Goal: Ask a question: Seek information or help from site administrators or community

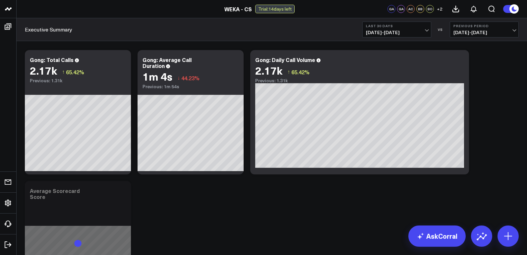
scroll to position [356, 0]
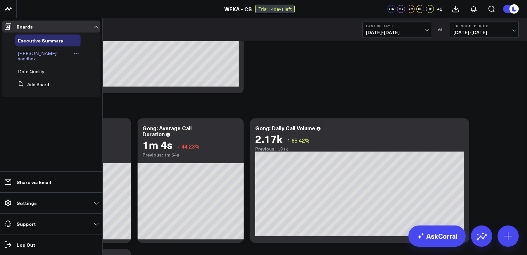
click at [36, 55] on span "[PERSON_NAME]'s sandbox" at bounding box center [39, 56] width 42 height 12
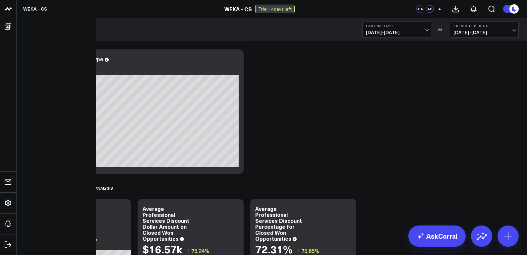
click at [9, 8] on icon at bounding box center [8, 9] width 8 height 8
click at [36, 7] on link "WEKA - CS" at bounding box center [56, 9] width 79 height 18
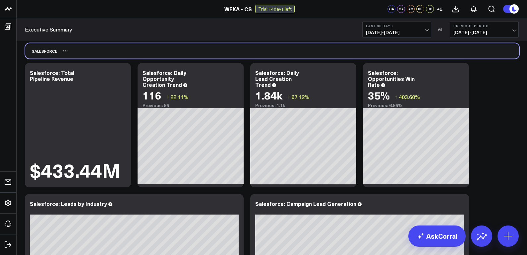
click at [479, 55] on div "Salesforce" at bounding box center [272, 50] width 494 height 15
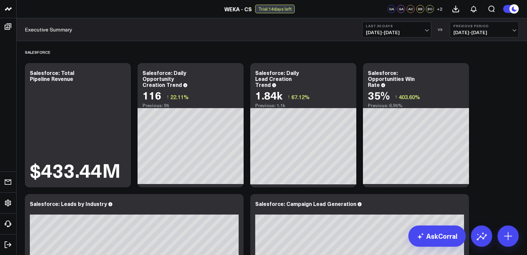
scroll to position [4, 0]
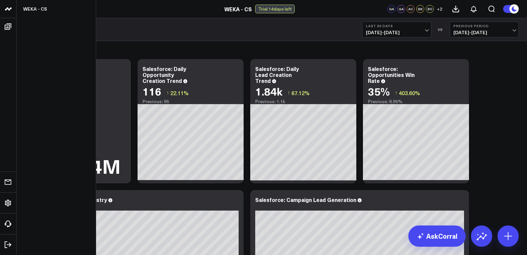
click at [8, 11] on icon at bounding box center [8, 9] width 8 height 8
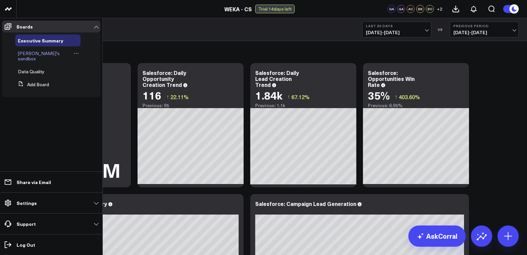
click at [42, 54] on span "[PERSON_NAME]'s sandbox" at bounding box center [39, 56] width 42 height 12
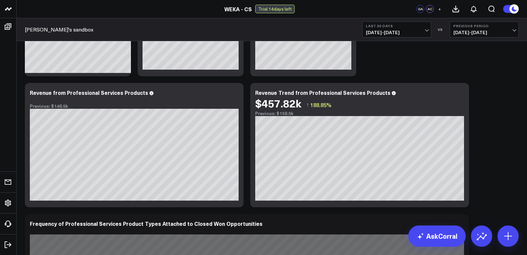
scroll to position [243, 0]
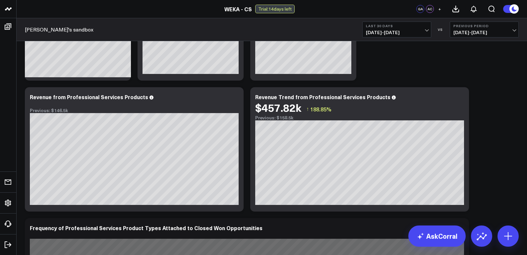
click at [419, 32] on span "07/30/25 - 08/28/25" at bounding box center [397, 32] width 62 height 5
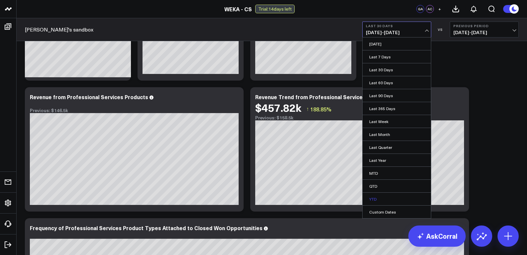
click at [374, 198] on link "YTD" at bounding box center [397, 199] width 68 height 13
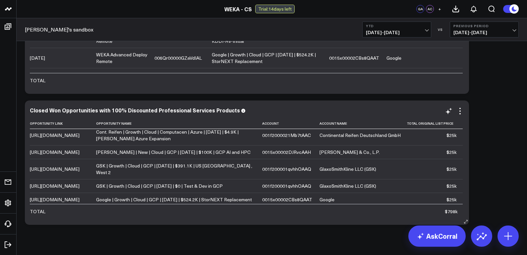
scroll to position [73, 0]
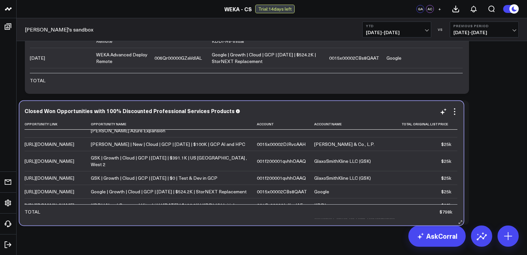
drag, startPoint x: 448, startPoint y: 141, endPoint x: 443, endPoint y: 141, distance: 5.3
click at [443, 100] on div "$38k" at bounding box center [446, 97] width 10 height 7
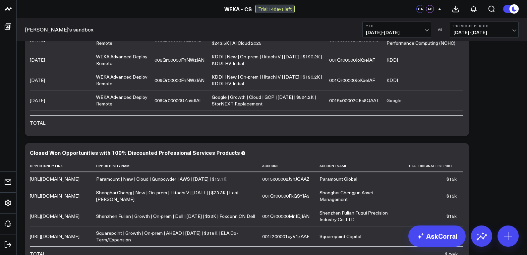
scroll to position [576, 0]
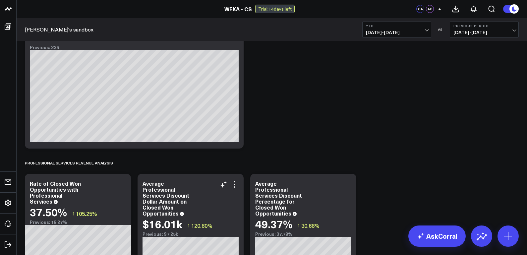
scroll to position [0, 0]
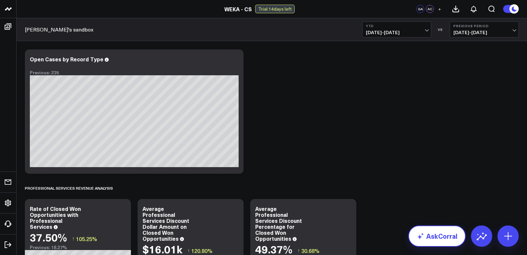
click at [435, 233] on link "AskCorral" at bounding box center [437, 236] width 57 height 21
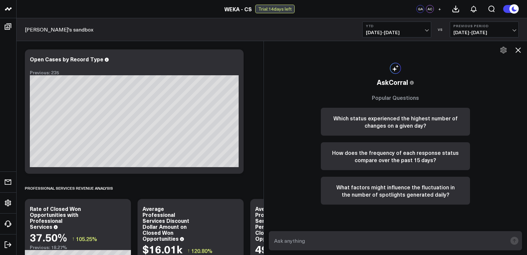
click at [344, 243] on textarea at bounding box center [390, 241] width 235 height 12
type textarea "show me all opportunities where selling price for professional services product…"
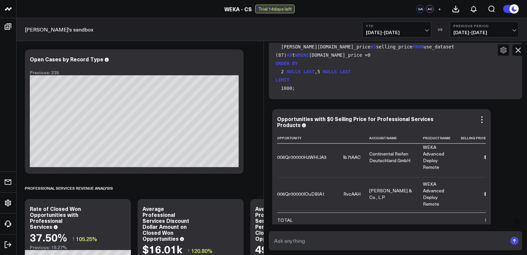
scroll to position [82, 90]
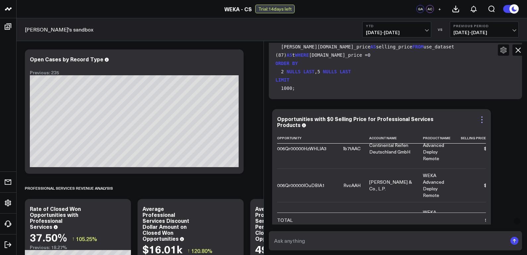
click at [484, 117] on icon at bounding box center [482, 120] width 8 height 8
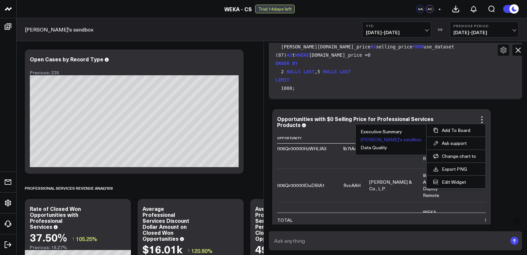
click at [400, 141] on button "[PERSON_NAME]'s sandbox" at bounding box center [391, 139] width 61 height 5
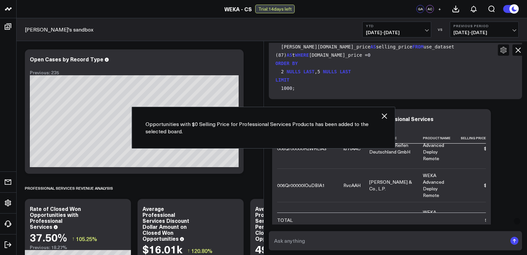
click at [386, 118] on icon "button" at bounding box center [384, 115] width 5 height 5
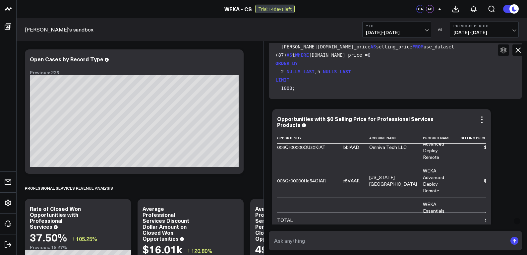
scroll to position [139, 0]
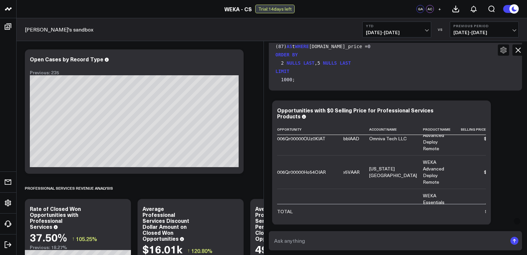
click at [518, 52] on icon at bounding box center [518, 50] width 8 height 8
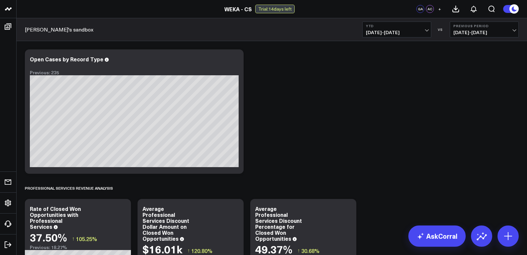
scroll to position [636, 0]
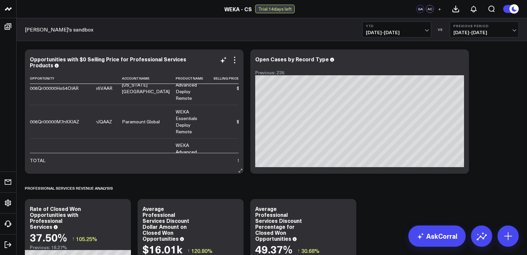
scroll to position [673, 90]
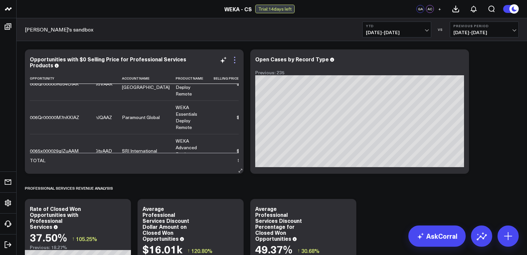
click at [237, 63] on icon at bounding box center [235, 60] width 8 height 8
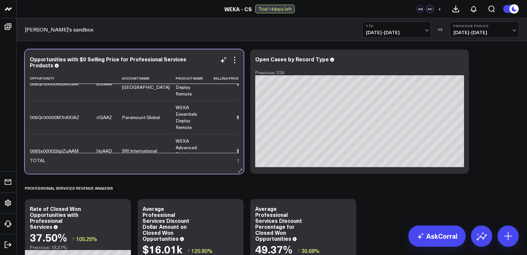
click at [146, 168] on div "Opportunities with $0 Selling Price for Professional Services Products Opportun…" at bounding box center [134, 111] width 219 height 124
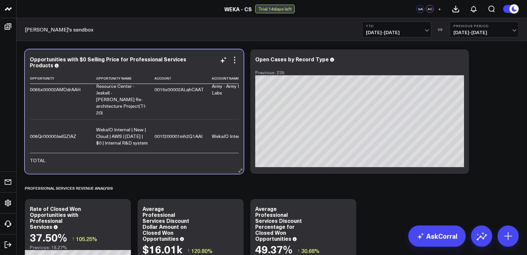
scroll to position [1242, 90]
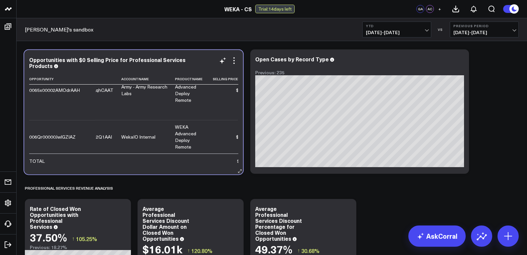
click at [187, 168] on div "Opportunity Opportunity Name Account Account Name Product Name Selling Price Ch…" at bounding box center [133, 121] width 209 height 94
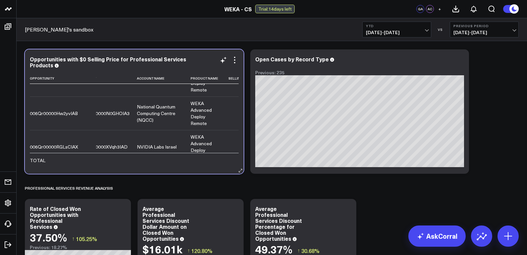
scroll to position [409, 0]
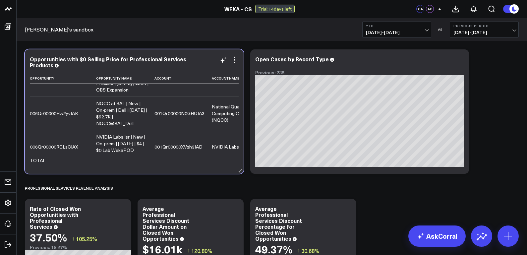
click at [63, 50] on div "006Qr00000FKdz5IAD" at bounding box center [53, 46] width 47 height 7
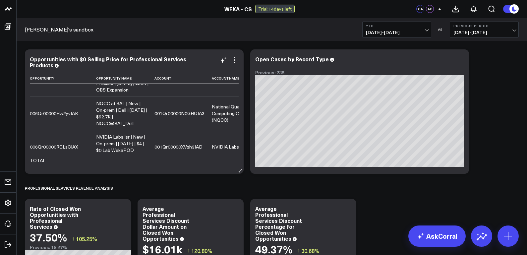
click at [109, 60] on div "NCHC | Growth | On-prem | PETACOM TE | [DATE] | $243.5K | AI Cloud 2025" at bounding box center [122, 46] width 52 height 27
